Goal: Task Accomplishment & Management: Use online tool/utility

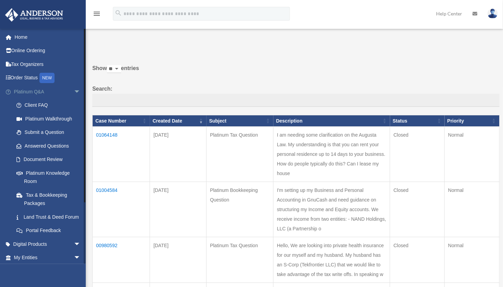
click at [74, 89] on span "arrow_drop_down" at bounding box center [81, 92] width 14 height 14
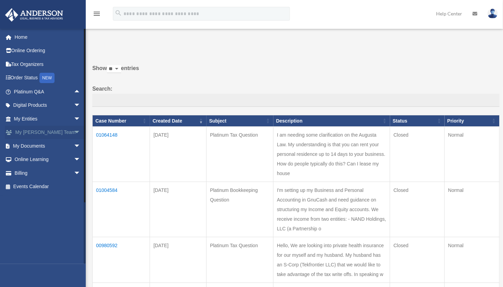
click at [74, 130] on span "arrow_drop_down" at bounding box center [81, 133] width 14 height 14
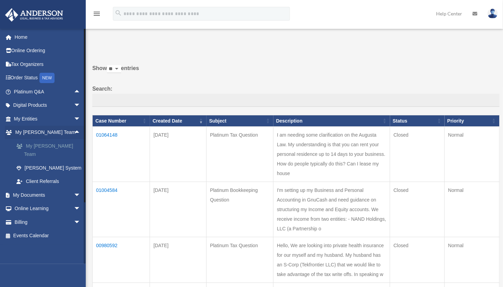
click at [59, 143] on link "My [PERSON_NAME] Team" at bounding box center [50, 150] width 81 height 22
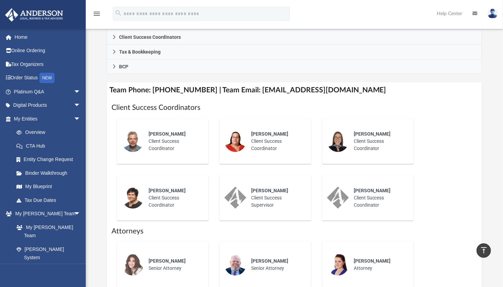
scroll to position [215, 0]
click at [74, 95] on span "arrow_drop_down" at bounding box center [81, 92] width 14 height 14
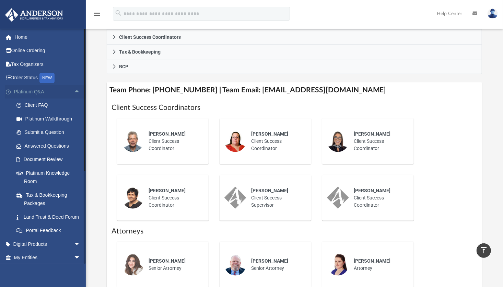
click at [74, 93] on span "arrow_drop_up" at bounding box center [81, 92] width 14 height 14
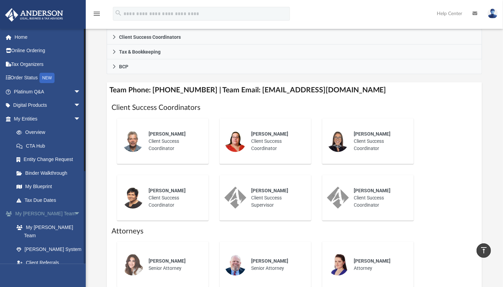
click at [74, 215] on span "arrow_drop_down" at bounding box center [81, 214] width 14 height 14
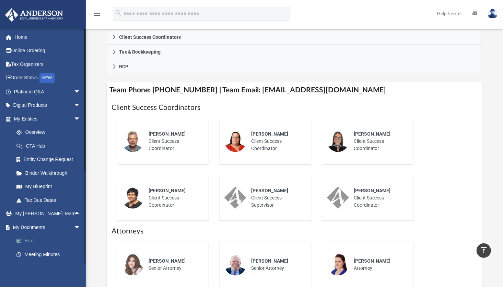
click at [35, 240] on link "Box" at bounding box center [50, 241] width 81 height 14
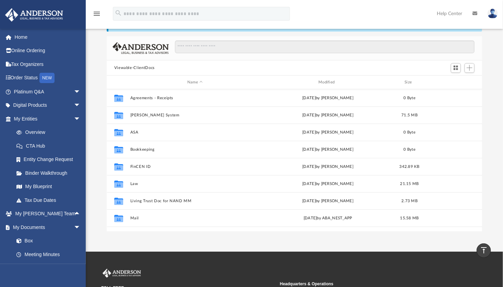
scroll to position [23, 0]
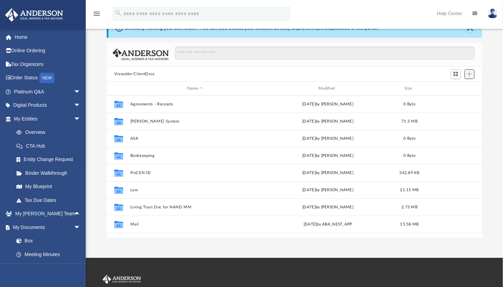
click at [472, 70] on button "Add" at bounding box center [470, 74] width 10 height 10
click at [461, 86] on li "Upload" at bounding box center [460, 87] width 22 height 7
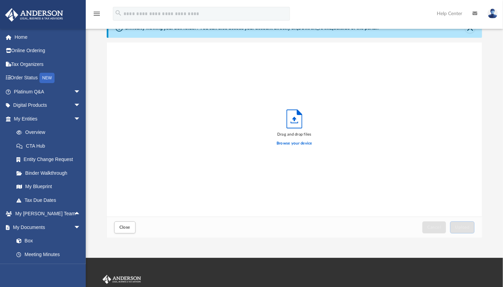
scroll to position [169, 371]
click at [287, 142] on label "Browse your device" at bounding box center [295, 143] width 36 height 6
click at [0, 0] on input "Browse your device" at bounding box center [0, 0] width 0 height 0
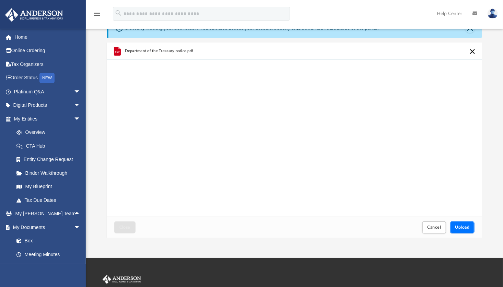
click at [463, 226] on span "Upload" at bounding box center [462, 227] width 14 height 4
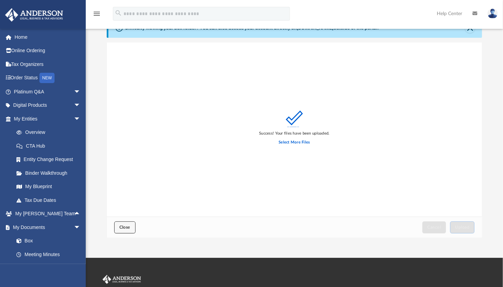
click at [128, 231] on button "Close" at bounding box center [124, 227] width 21 height 12
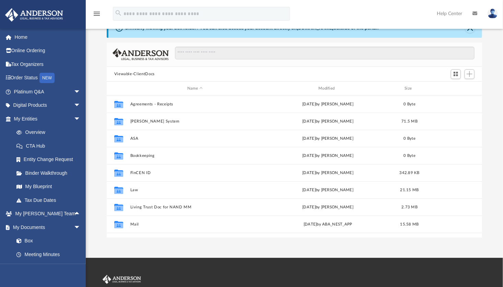
scroll to position [29, 0]
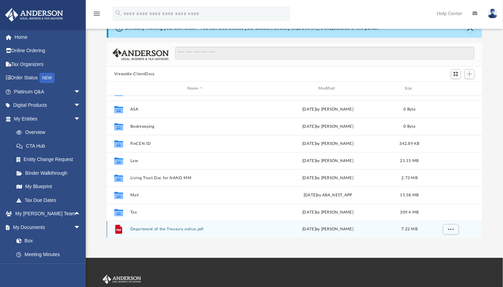
click at [276, 231] on div "[DATE] by [PERSON_NAME]" at bounding box center [328, 229] width 130 height 6
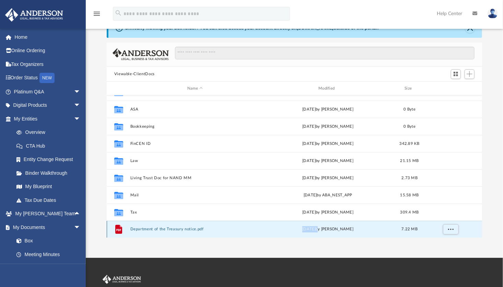
click at [276, 231] on div "[DATE] by [PERSON_NAME]" at bounding box center [328, 229] width 130 height 6
click at [184, 230] on button "Department of the Treasury notice.pdf" at bounding box center [195, 229] width 130 height 4
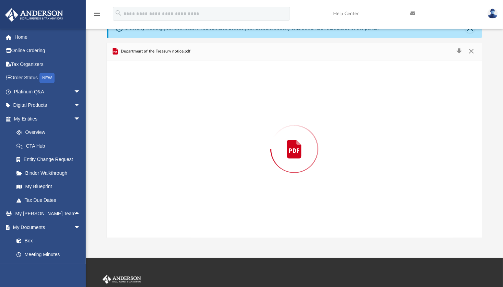
click at [184, 230] on div "Preview" at bounding box center [294, 148] width 375 height 177
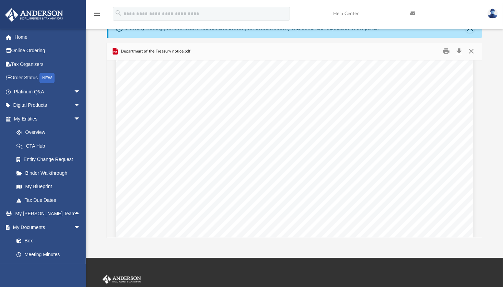
scroll to position [0, 0]
click at [470, 52] on button "Close" at bounding box center [471, 51] width 12 height 11
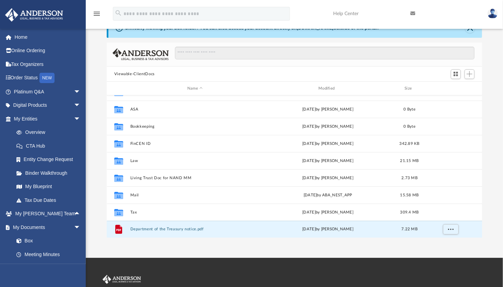
click at [492, 204] on div "Difficulty viewing your box folder? You can also access your account directly o…" at bounding box center [294, 128] width 417 height 219
